Goal: Task Accomplishment & Management: Use online tool/utility

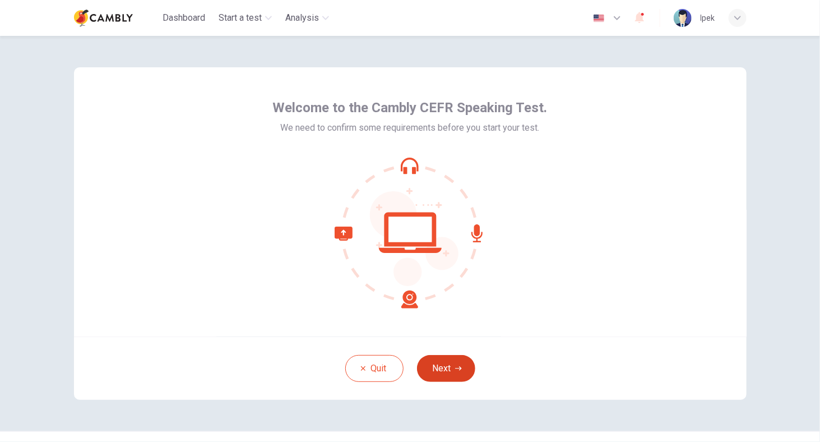
drag, startPoint x: 439, startPoint y: 347, endPoint x: 436, endPoint y: 365, distance: 18.1
click at [437, 349] on div "Quit Next" at bounding box center [410, 367] width 672 height 63
click at [437, 365] on button "Next" at bounding box center [446, 368] width 58 height 27
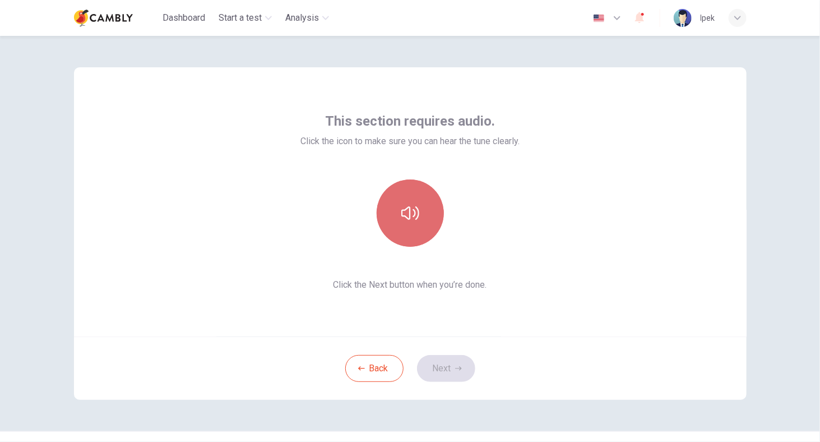
click at [417, 225] on button "button" at bounding box center [410, 212] width 67 height 67
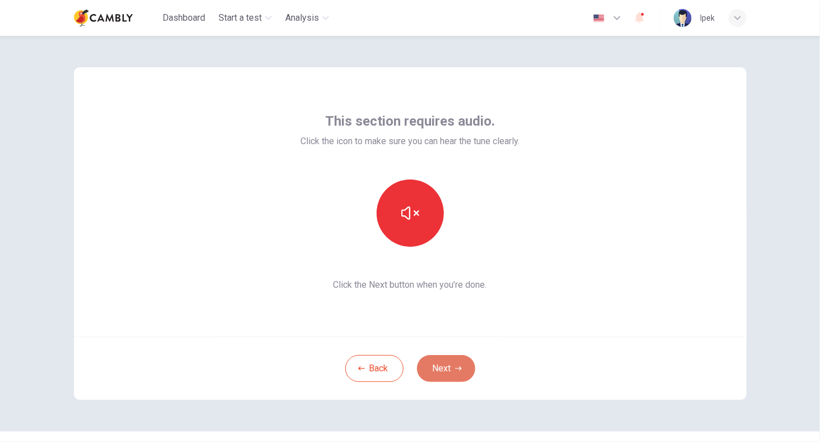
click at [440, 365] on button "Next" at bounding box center [446, 368] width 58 height 27
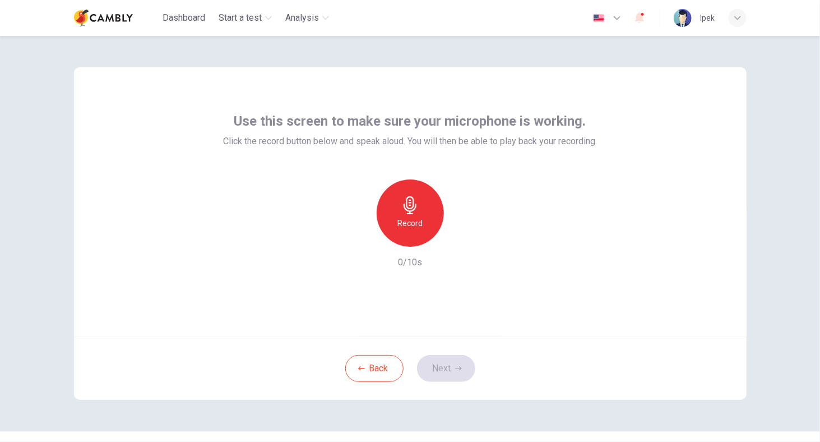
click at [421, 203] on div "Record" at bounding box center [410, 212] width 67 height 67
click at [414, 208] on icon "button" at bounding box center [410, 205] width 18 height 18
click at [463, 235] on icon "button" at bounding box center [461, 237] width 11 height 11
click at [414, 220] on h6 "Record" at bounding box center [409, 222] width 25 height 13
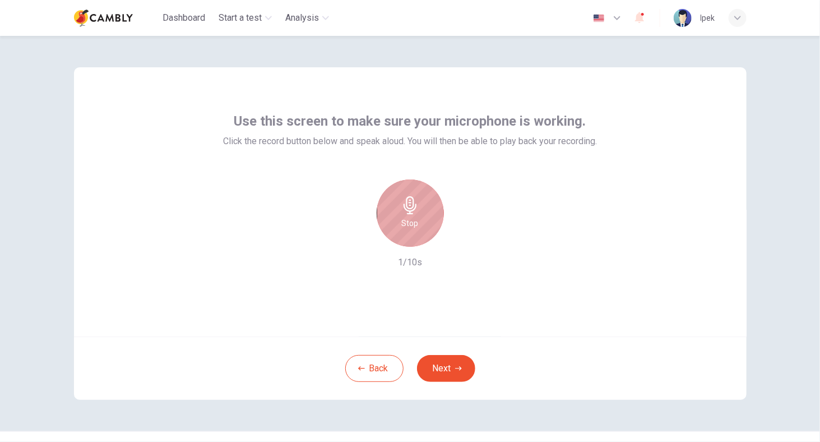
click at [420, 223] on div "Stop" at bounding box center [410, 212] width 67 height 67
click at [418, 229] on div "Record" at bounding box center [410, 212] width 67 height 67
click at [406, 231] on div "Stop" at bounding box center [410, 212] width 67 height 67
click at [361, 242] on div "button" at bounding box center [359, 238] width 18 height 18
click at [397, 222] on h6 "Record" at bounding box center [409, 222] width 25 height 13
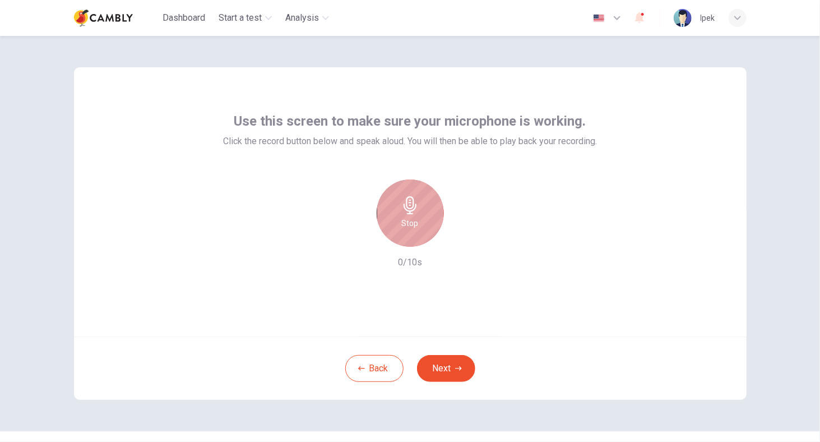
click at [411, 228] on h6 "Stop" at bounding box center [410, 222] width 17 height 13
click at [359, 237] on icon "button" at bounding box center [359, 238] width 10 height 10
click at [416, 219] on h6 "Record" at bounding box center [409, 222] width 25 height 13
click at [420, 221] on div "Stop" at bounding box center [410, 212] width 67 height 67
click at [358, 238] on icon "button" at bounding box center [359, 238] width 10 height 10
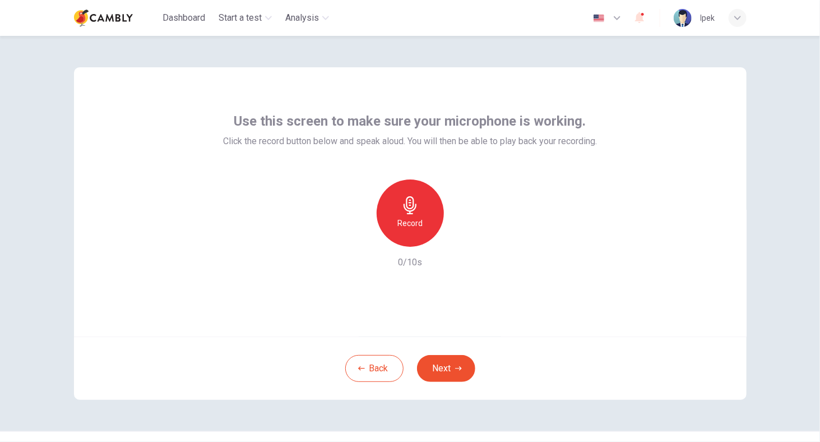
click at [418, 218] on h6 "Record" at bounding box center [409, 222] width 25 height 13
click at [404, 242] on div "Stop" at bounding box center [410, 212] width 67 height 67
click at [456, 239] on icon "button" at bounding box center [461, 237] width 11 height 11
click at [415, 234] on div "Record" at bounding box center [410, 212] width 67 height 67
click at [404, 221] on h6 "Stop" at bounding box center [410, 222] width 17 height 13
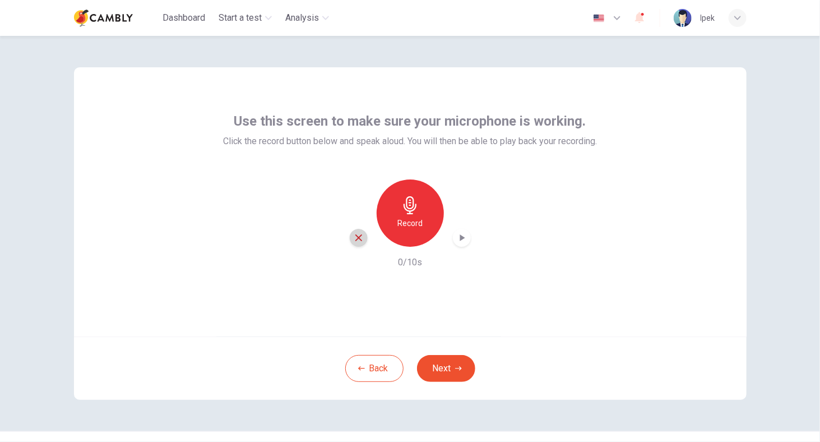
click at [360, 241] on icon "button" at bounding box center [359, 238] width 10 height 10
click at [416, 234] on div "Record" at bounding box center [410, 212] width 67 height 67
click at [419, 234] on div "Stop" at bounding box center [410, 212] width 67 height 67
click at [456, 239] on icon "button" at bounding box center [461, 237] width 11 height 11
click at [359, 238] on icon "button" at bounding box center [359, 238] width 10 height 10
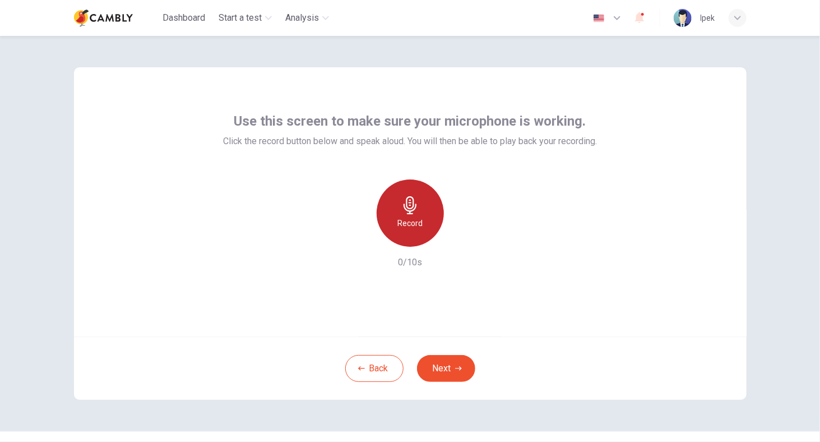
click at [417, 201] on div "Record" at bounding box center [410, 212] width 67 height 67
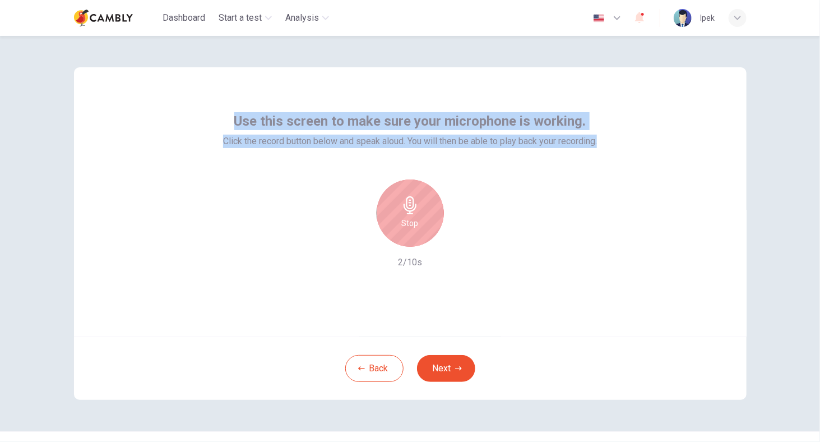
drag, startPoint x: 234, startPoint y: 115, endPoint x: 610, endPoint y: 143, distance: 377.1
click at [610, 143] on div "Use this screen to make sure your microphone is working. Click the record butto…" at bounding box center [410, 201] width 672 height 269
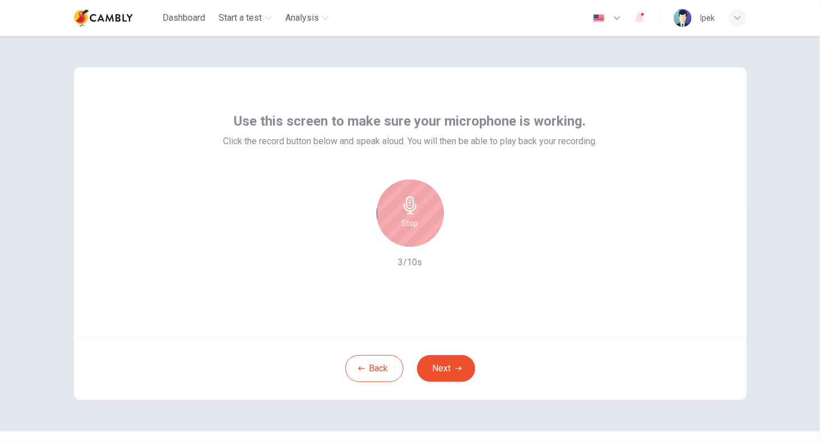
drag, startPoint x: 445, startPoint y: 205, endPoint x: 415, endPoint y: 216, distance: 31.5
click at [440, 210] on div "Stop" at bounding box center [410, 212] width 121 height 67
click at [415, 215] on div "Stop" at bounding box center [410, 212] width 67 height 67
click at [354, 240] on icon "button" at bounding box center [359, 238] width 10 height 10
click at [413, 224] on h6 "Record" at bounding box center [409, 222] width 25 height 13
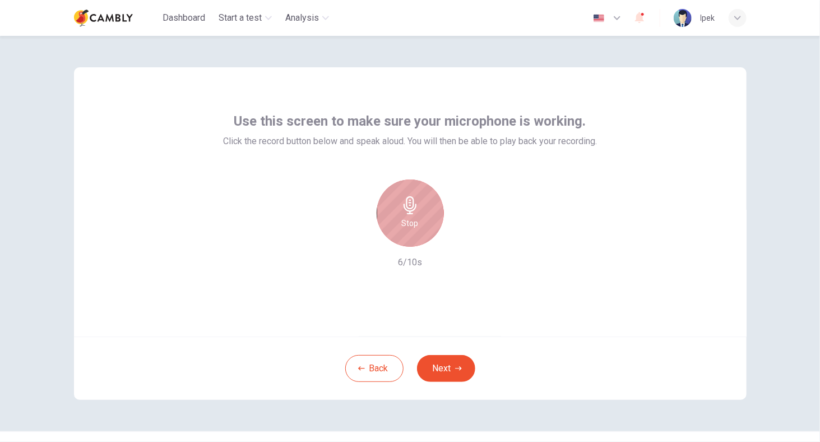
click at [423, 222] on div "Stop" at bounding box center [410, 212] width 67 height 67
click at [459, 234] on icon "button" at bounding box center [461, 237] width 5 height 7
click at [412, 260] on h6 "6/10s" at bounding box center [410, 262] width 24 height 13
click at [402, 224] on h6 "Record" at bounding box center [409, 222] width 25 height 13
click at [416, 232] on div "Stop" at bounding box center [410, 212] width 67 height 67
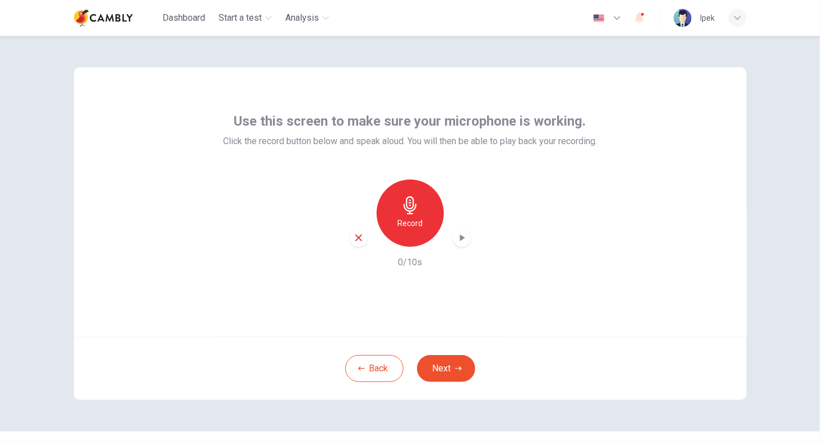
click at [461, 239] on icon "button" at bounding box center [461, 237] width 11 height 11
click at [350, 245] on div "Record" at bounding box center [410, 212] width 121 height 67
click at [365, 234] on div "Record" at bounding box center [410, 212] width 121 height 67
click at [354, 235] on icon "button" at bounding box center [359, 238] width 10 height 10
click at [360, 368] on icon "button" at bounding box center [361, 368] width 7 height 4
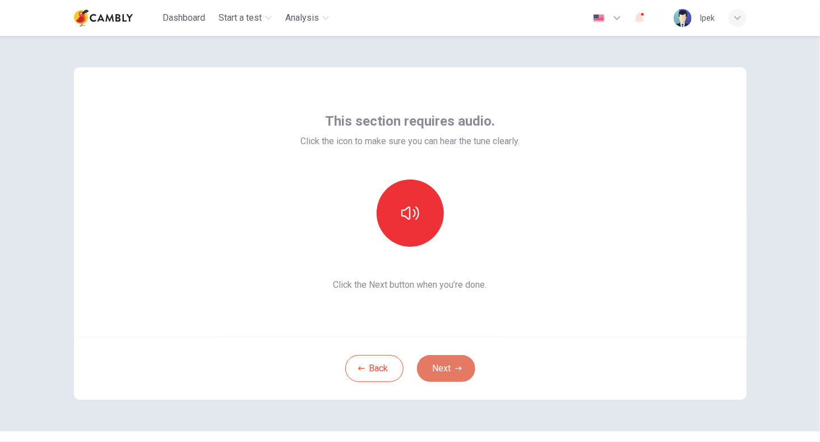
click at [455, 365] on icon "button" at bounding box center [458, 368] width 7 height 7
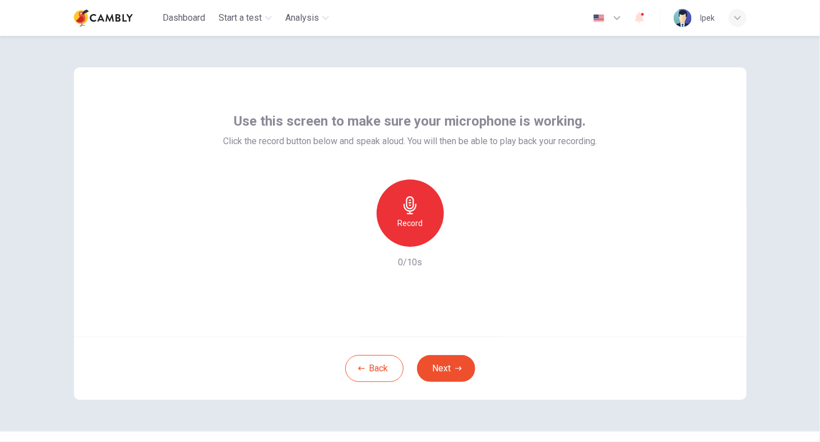
click at [387, 221] on div "Record" at bounding box center [410, 212] width 67 height 67
click at [421, 220] on div "Stop" at bounding box center [410, 212] width 67 height 67
click at [458, 240] on icon "button" at bounding box center [461, 237] width 11 height 11
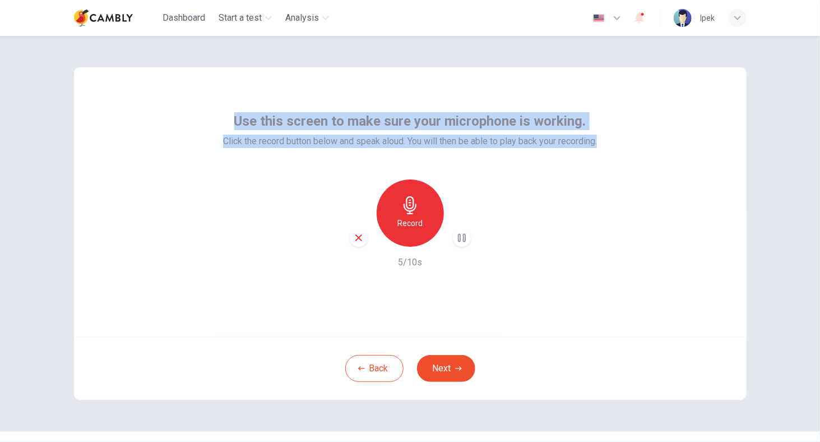
drag, startPoint x: 588, startPoint y: 138, endPoint x: 229, endPoint y: 108, distance: 360.5
click at [229, 110] on div "Use this screen to make sure your microphone is working. Click the record butto…" at bounding box center [410, 201] width 672 height 269
copy div "Use this screen to make sure your microphone is working. Click the record butto…"
click at [416, 219] on h6 "Record" at bounding box center [409, 222] width 25 height 13
click at [416, 219] on div "Stop" at bounding box center [410, 212] width 67 height 67
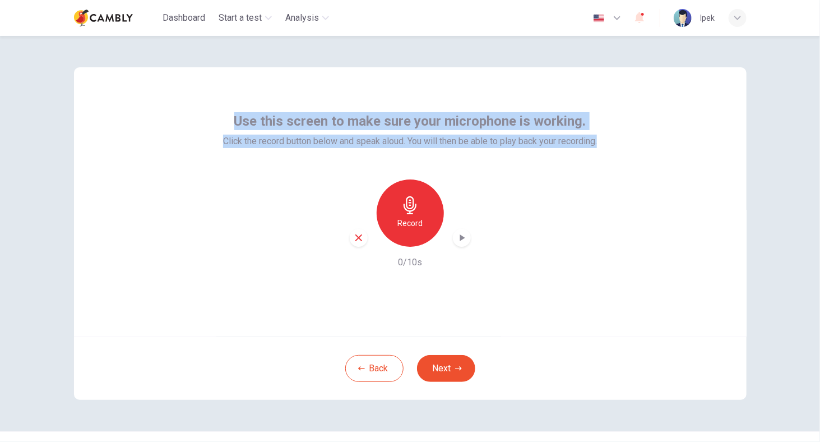
click at [462, 236] on icon "button" at bounding box center [461, 237] width 11 height 11
click at [418, 205] on div "Record" at bounding box center [410, 212] width 67 height 67
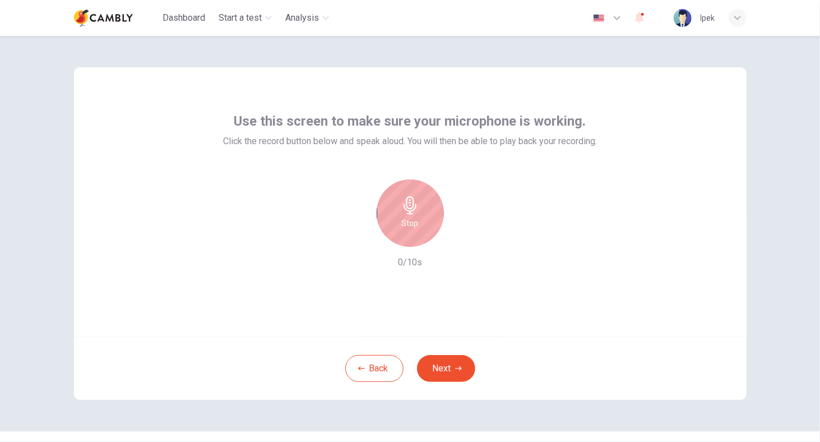
click at [270, 188] on div "Stop 0/10s" at bounding box center [410, 224] width 374 height 90
click at [368, 365] on button "Back" at bounding box center [374, 368] width 58 height 27
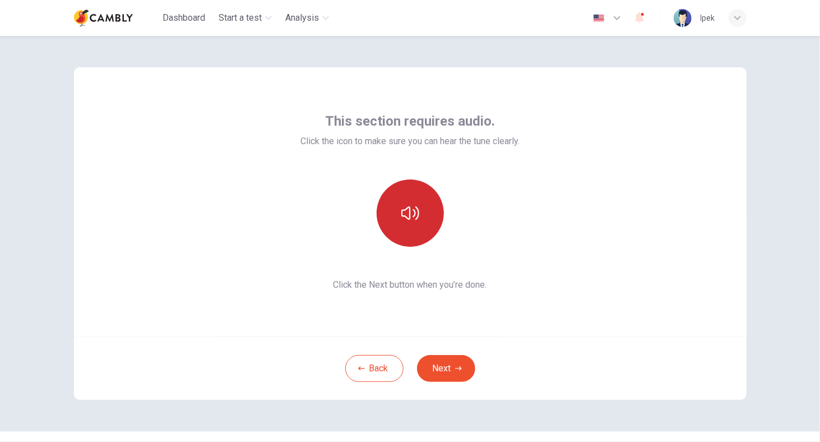
click at [411, 208] on icon "button" at bounding box center [410, 213] width 18 height 18
click at [424, 219] on button "button" at bounding box center [410, 212] width 67 height 67
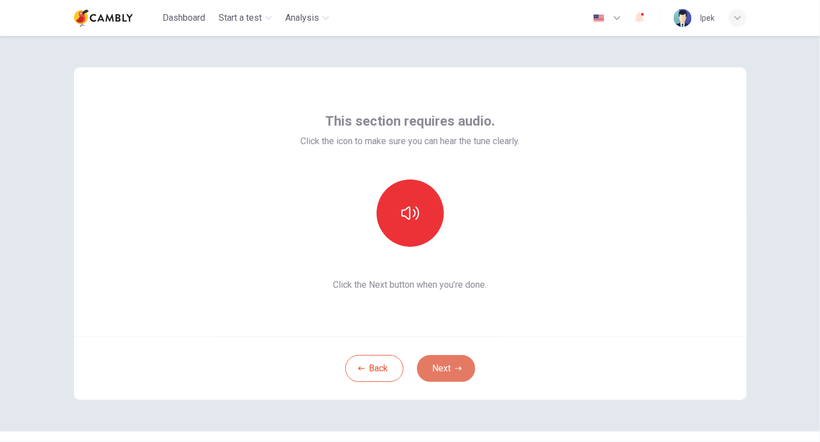
click at [439, 364] on button "Next" at bounding box center [446, 368] width 58 height 27
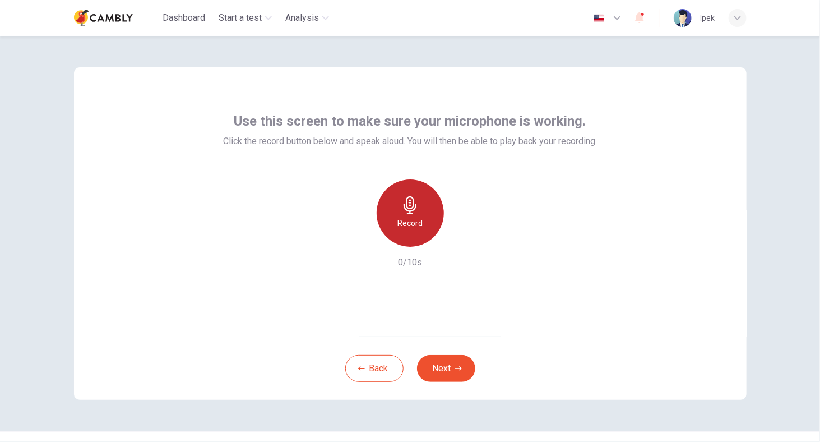
click at [424, 235] on div "Record" at bounding box center [410, 212] width 67 height 67
click at [414, 226] on h6 "Stop" at bounding box center [410, 222] width 17 height 13
click at [459, 237] on icon "button" at bounding box center [461, 237] width 5 height 7
click at [416, 205] on icon "button" at bounding box center [410, 205] width 18 height 18
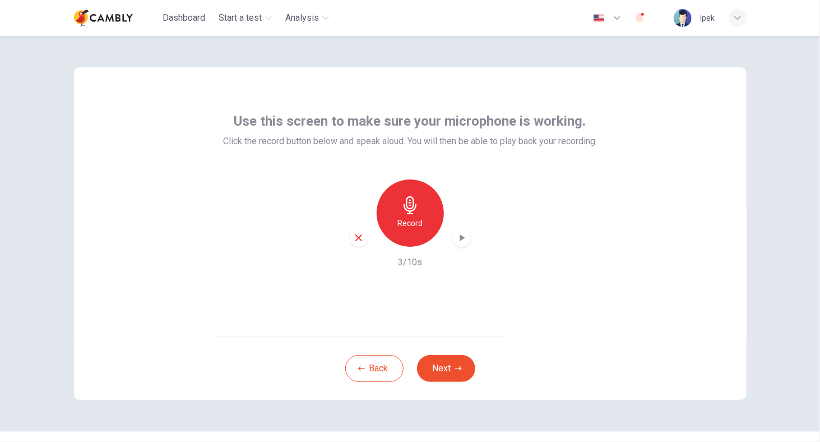
click at [456, 229] on div "button" at bounding box center [462, 238] width 18 height 18
